Goal: Go to known website: Access a specific website the user already knows

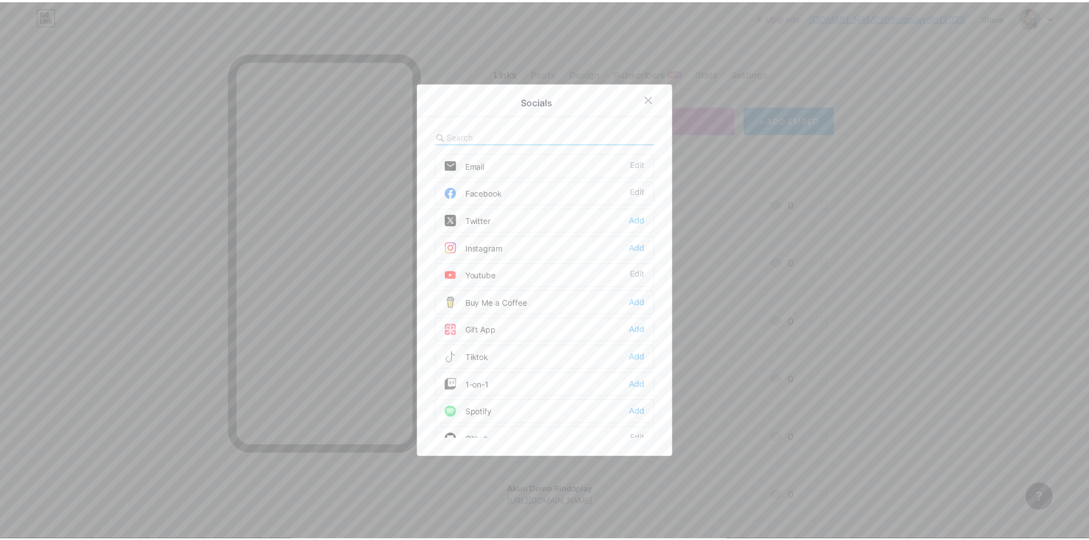
scroll to position [539, 0]
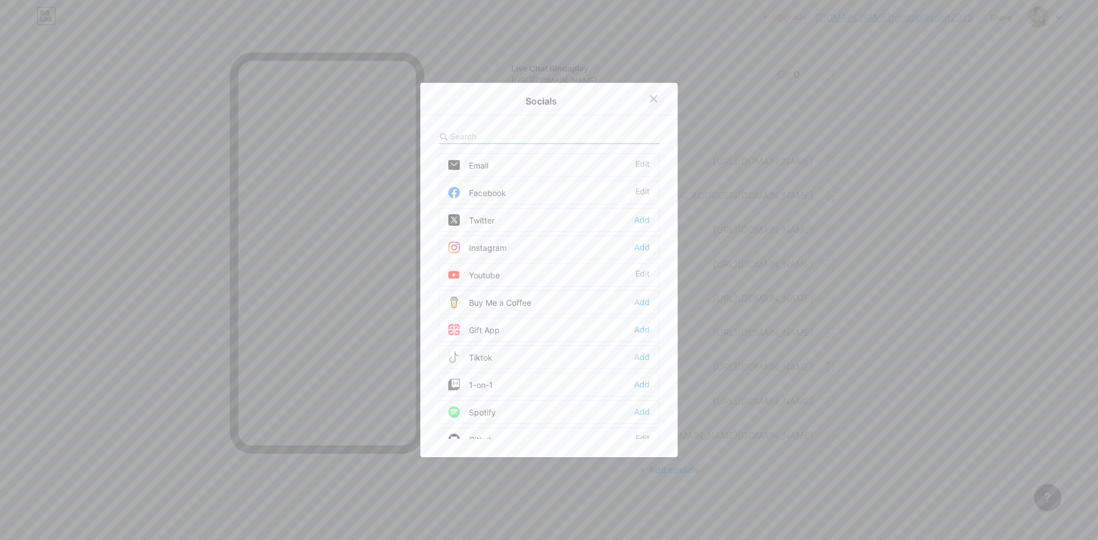
click at [651, 100] on icon at bounding box center [654, 99] width 6 height 6
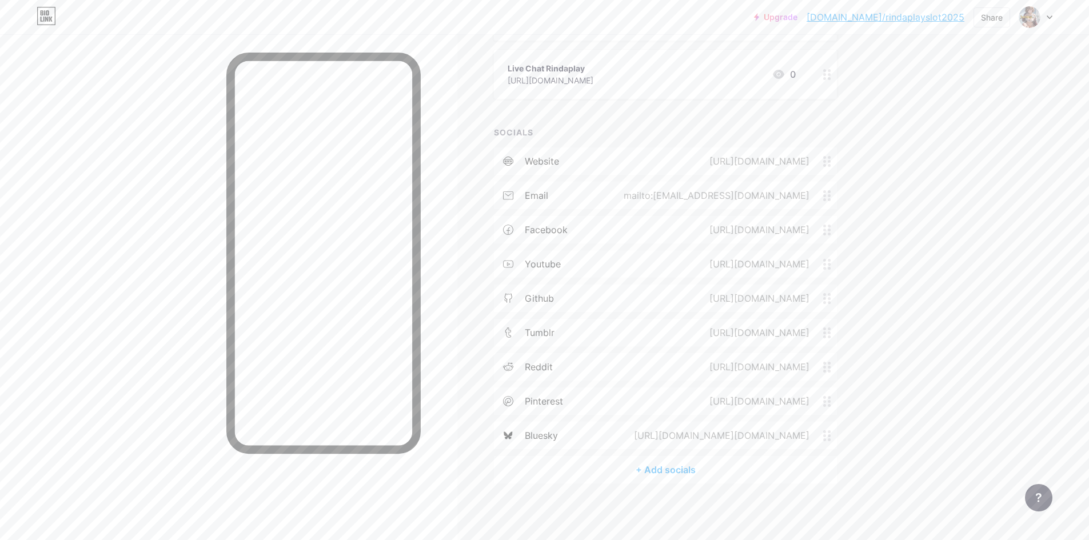
click at [925, 16] on link "[DOMAIN_NAME]/rindaplayslot2025" at bounding box center [886, 17] width 158 height 14
